Goal: Task Accomplishment & Management: Manage account settings

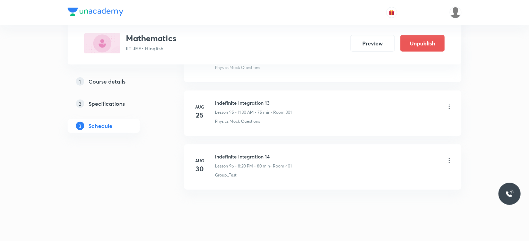
click at [236, 144] on li "[DATE] Indefinite Integration 14 Lesson 96 • 8:20 PM • 80 min • Room 401 Group_…" at bounding box center [323, 166] width 278 height 45
click at [450, 157] on icon at bounding box center [449, 160] width 7 height 7
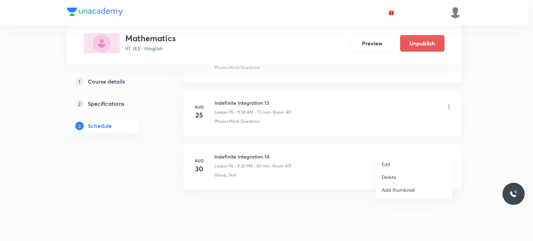
click at [402, 159] on li "Edit" at bounding box center [414, 164] width 76 height 13
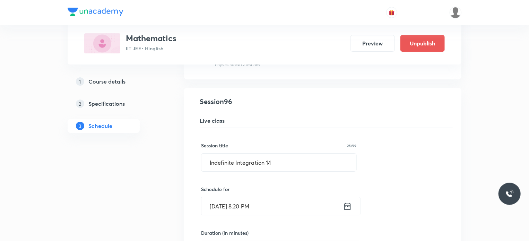
scroll to position [5163, 0]
click at [300, 197] on input "[DATE] 8:20 PM" at bounding box center [273, 206] width 142 height 18
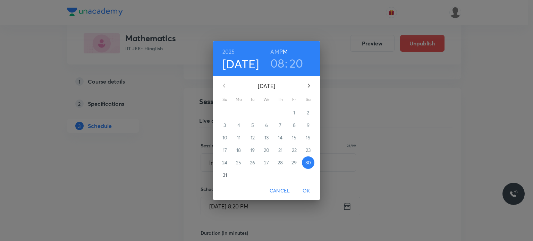
click at [273, 50] on h6 "AM" at bounding box center [274, 52] width 9 height 10
click at [304, 189] on span "OK" at bounding box center [306, 191] width 17 height 9
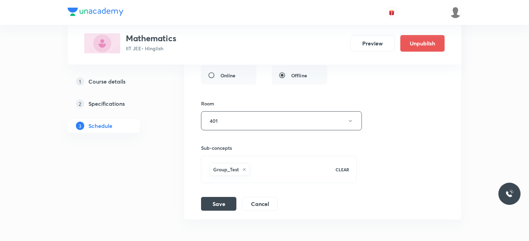
scroll to position [5411, 0]
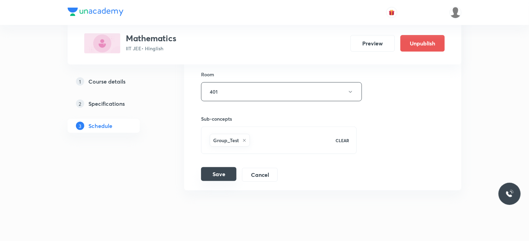
click at [219, 167] on button "Save" at bounding box center [218, 174] width 35 height 14
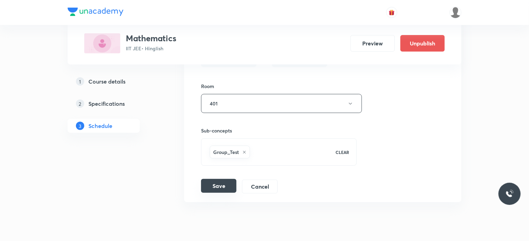
click at [224, 179] on button "Save" at bounding box center [218, 186] width 35 height 14
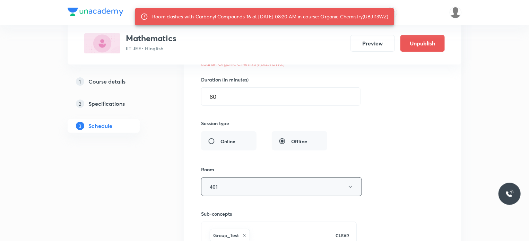
scroll to position [5346, 0]
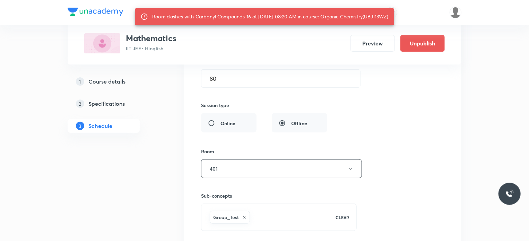
click at [229, 178] on div "Sub-concepts Group_Test CLEAR" at bounding box center [279, 204] width 156 height 53
click at [223, 159] on button "401" at bounding box center [281, 168] width 161 height 19
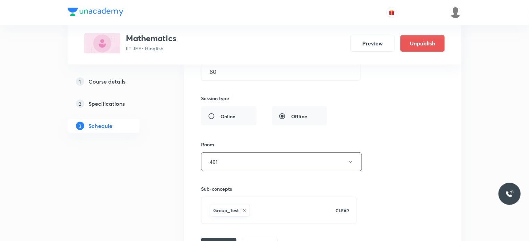
scroll to position [5355, 0]
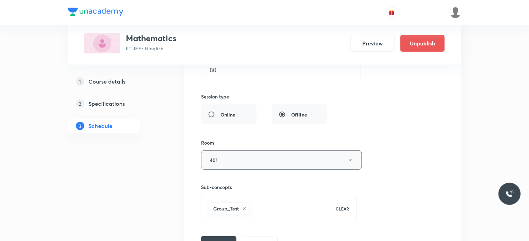
click at [221, 155] on button "401" at bounding box center [281, 160] width 161 height 19
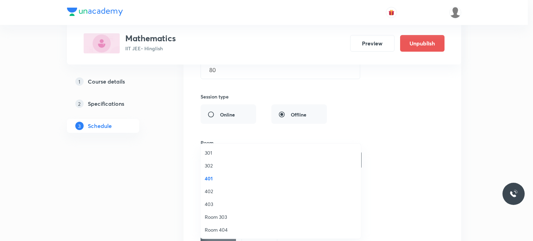
click at [221, 230] on span "Room 404" at bounding box center [281, 229] width 152 height 7
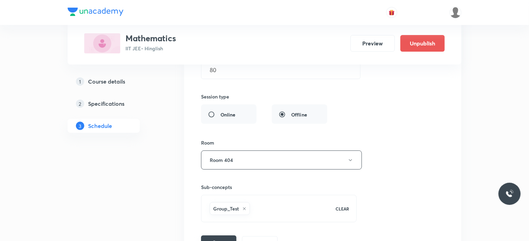
click at [223, 236] on button "Save" at bounding box center [218, 243] width 35 height 14
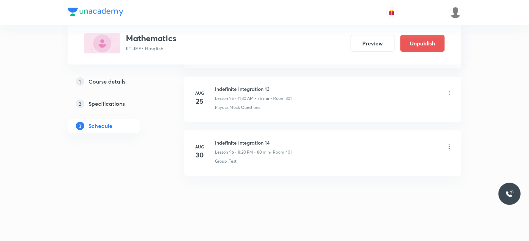
scroll to position [5145, 0]
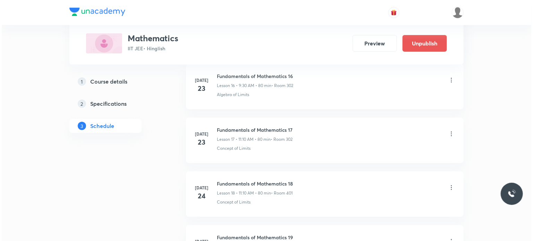
scroll to position [2943, 0]
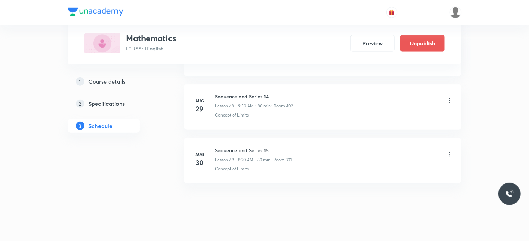
click at [426, 156] on div "Sequence and Series 15 Lesson 49 • 8:20 AM • 80 min • Room 301 Concept of Limits" at bounding box center [334, 159] width 238 height 25
click at [449, 151] on icon at bounding box center [449, 154] width 7 height 7
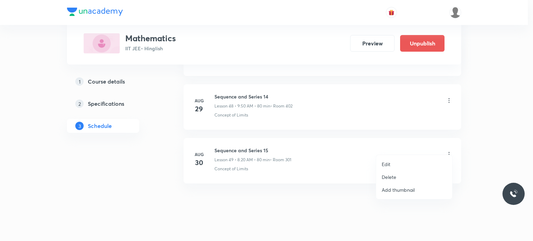
click at [419, 159] on li "Edit" at bounding box center [414, 164] width 76 height 13
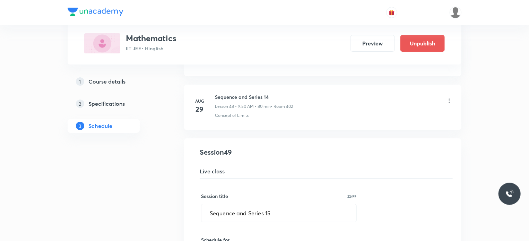
scroll to position [2584, 0]
drag, startPoint x: 125, startPoint y: 83, endPoint x: 224, endPoint y: 106, distance: 102.3
click at [125, 83] on h5 "Course details" at bounding box center [106, 81] width 37 height 8
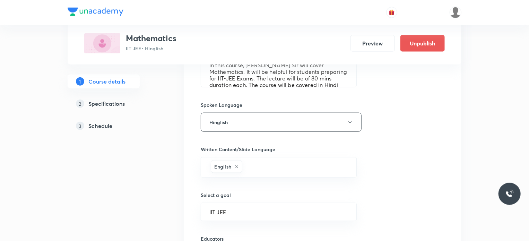
scroll to position [444, 0]
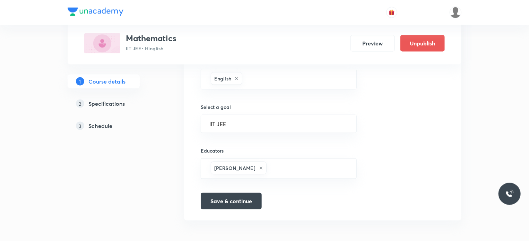
click at [114, 128] on div "3 Schedule" at bounding box center [116, 126] width 80 height 8
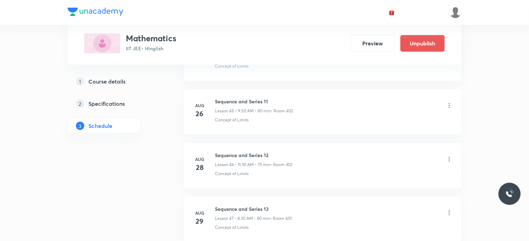
scroll to position [2890, 0]
